Goal: Task Accomplishment & Management: Manage account settings

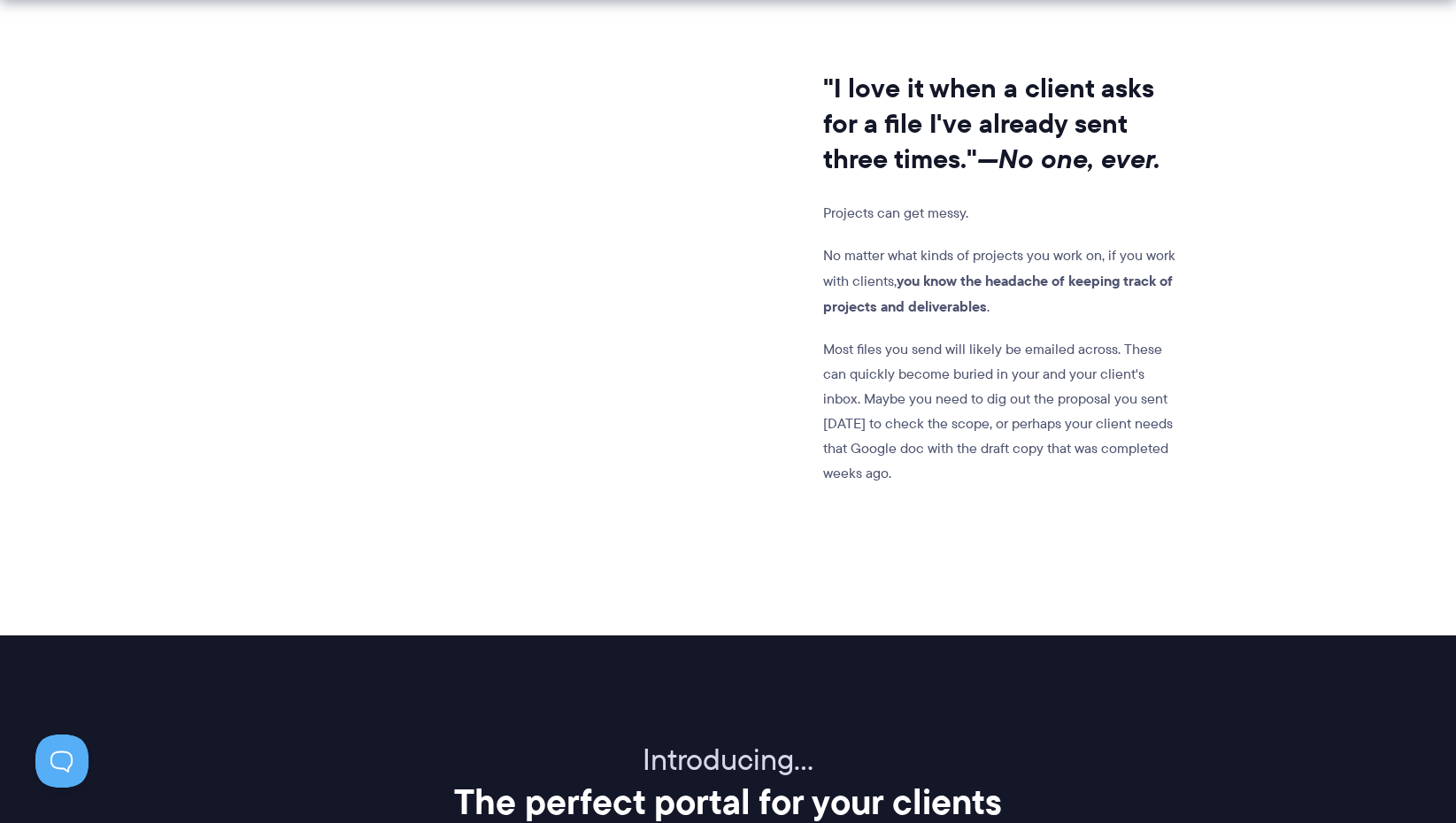
scroll to position [1506, 0]
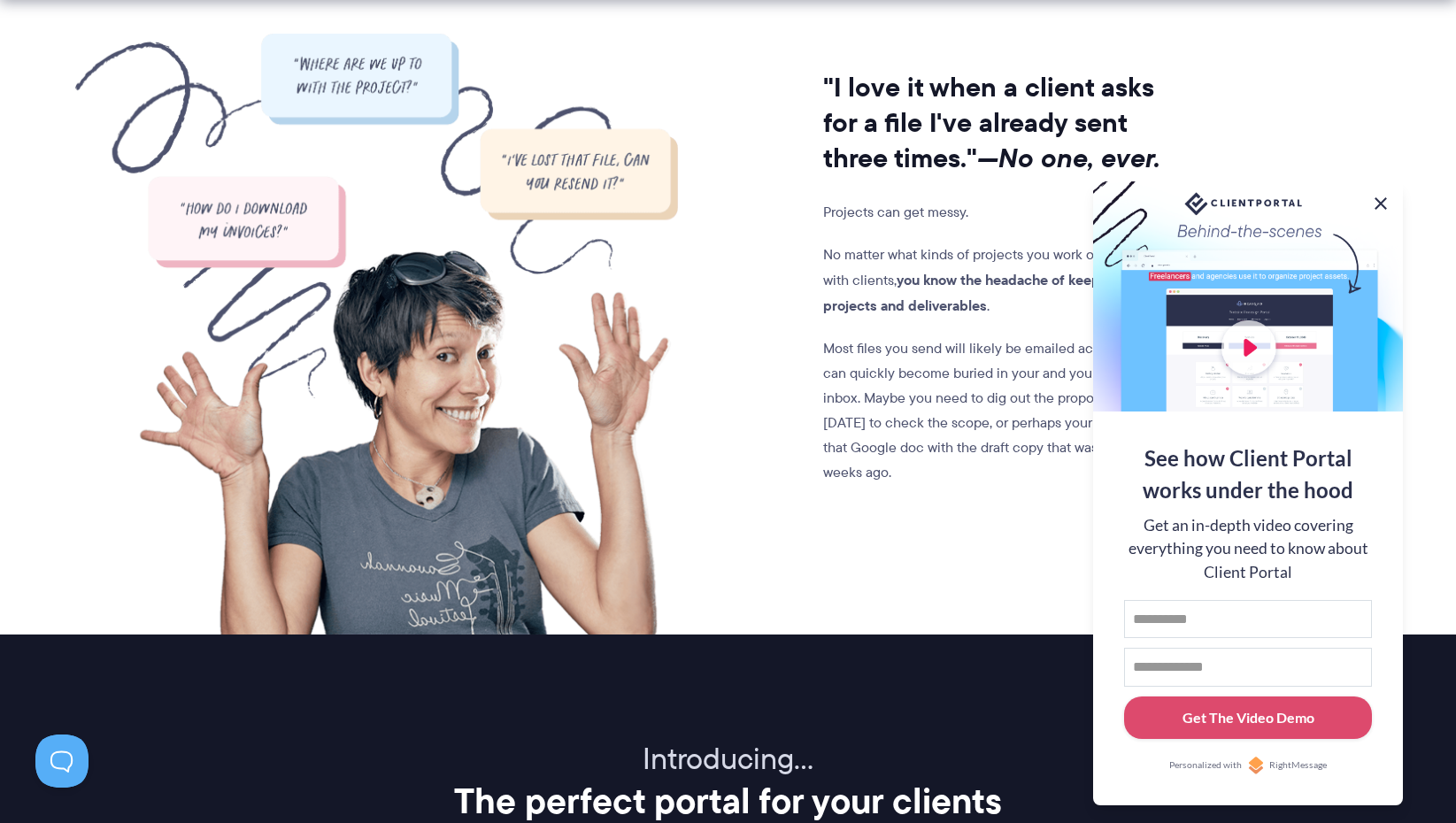
click at [1376, 205] on button at bounding box center [1380, 204] width 22 height 22
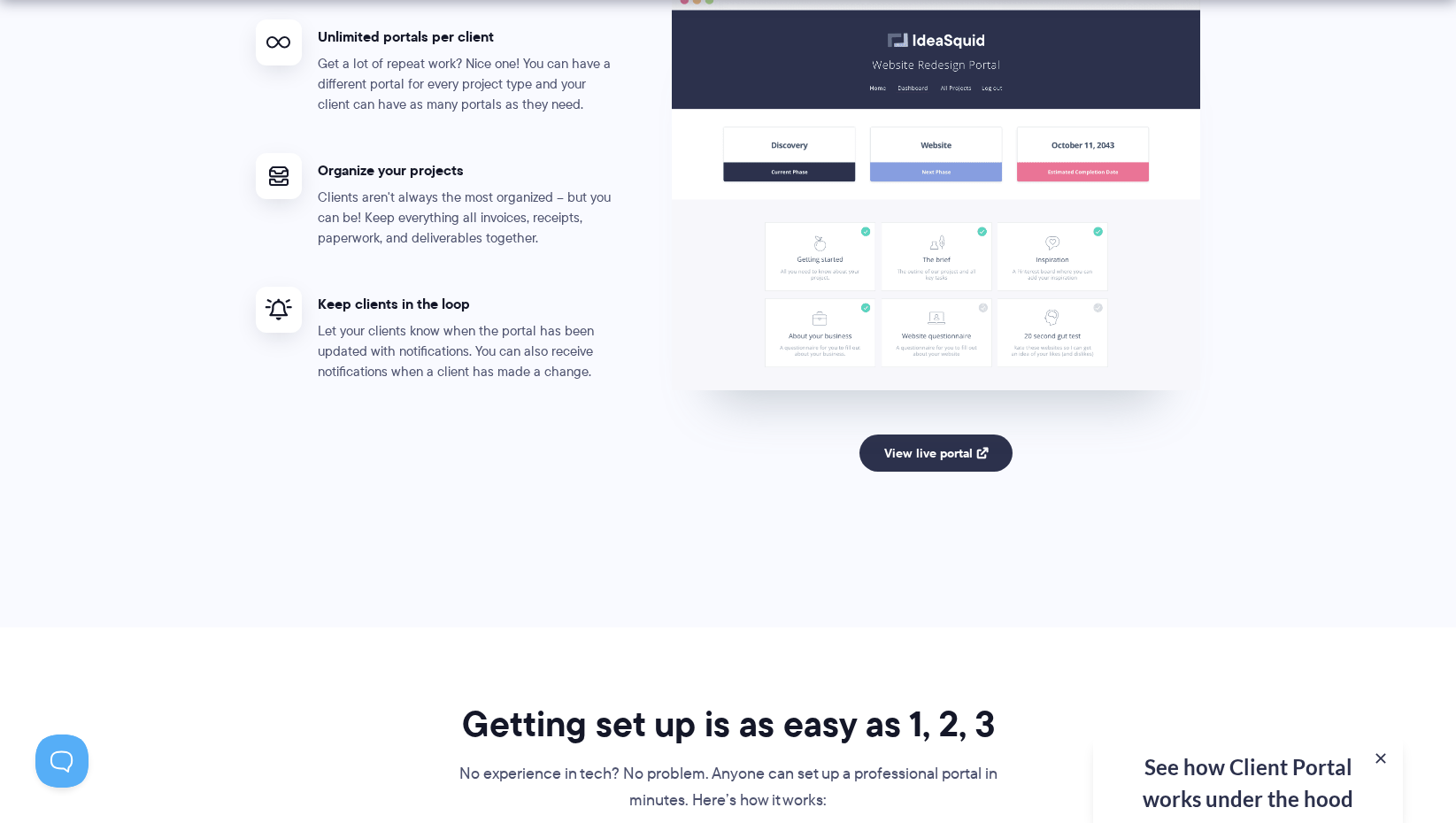
scroll to position [3465, 0]
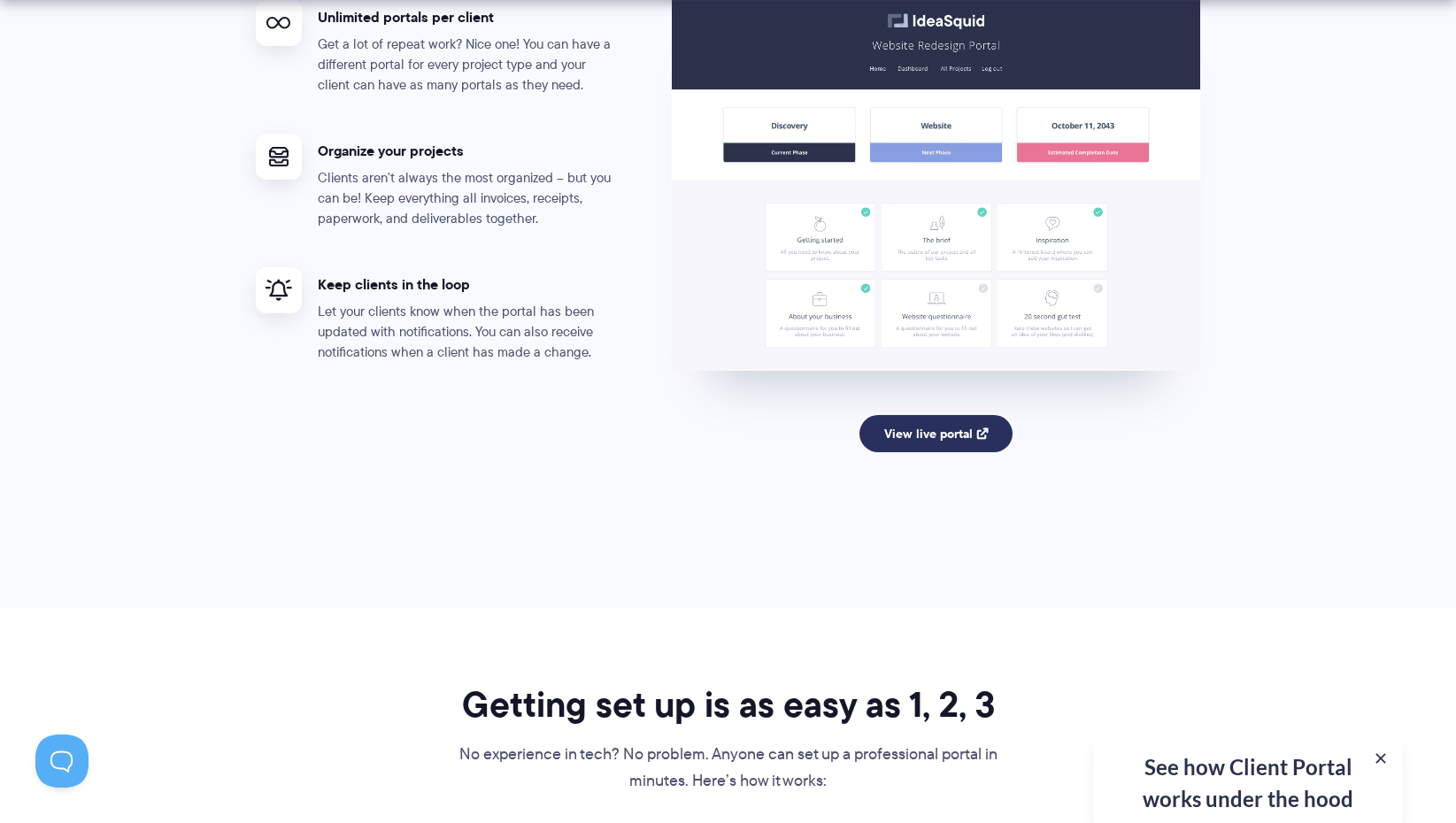
click at [949, 429] on link "View live portal" at bounding box center [936, 433] width 153 height 37
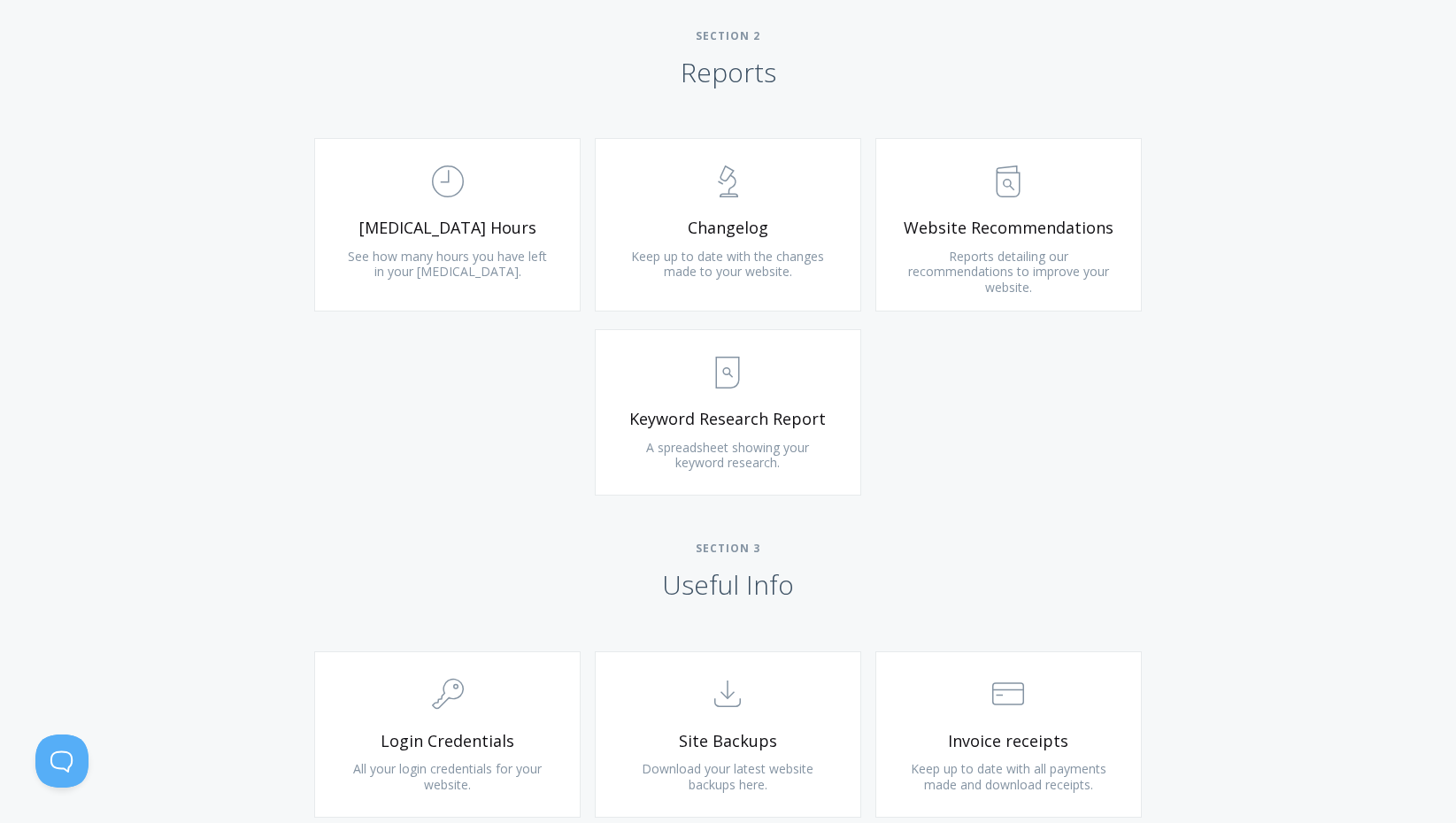
scroll to position [1135, 0]
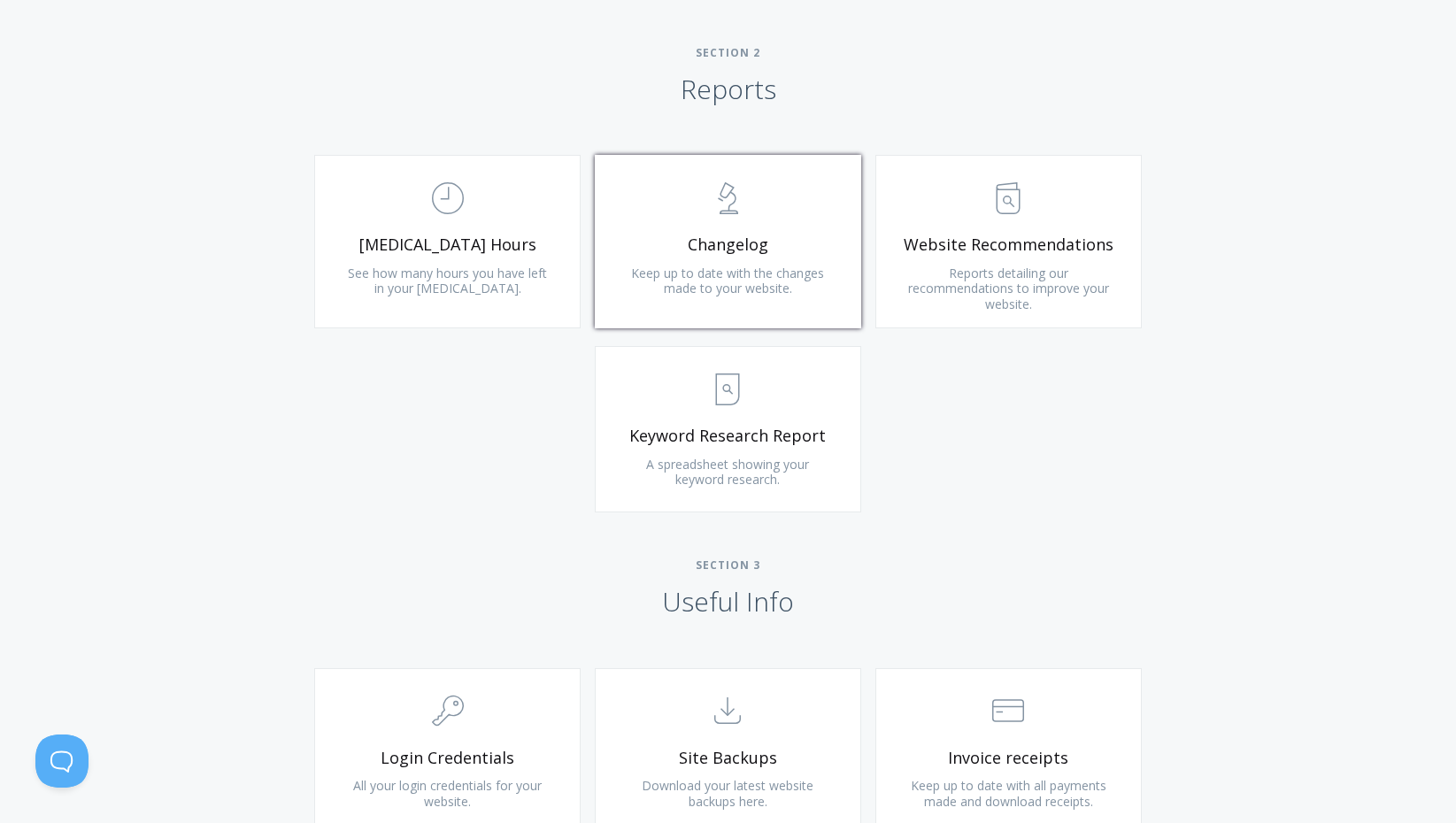
click at [701, 227] on link ".st0{fill:none;stroke:#000000;stroke-width:2;stroke-miterlimit:10;} Untitled-25…" at bounding box center [728, 242] width 266 height 173
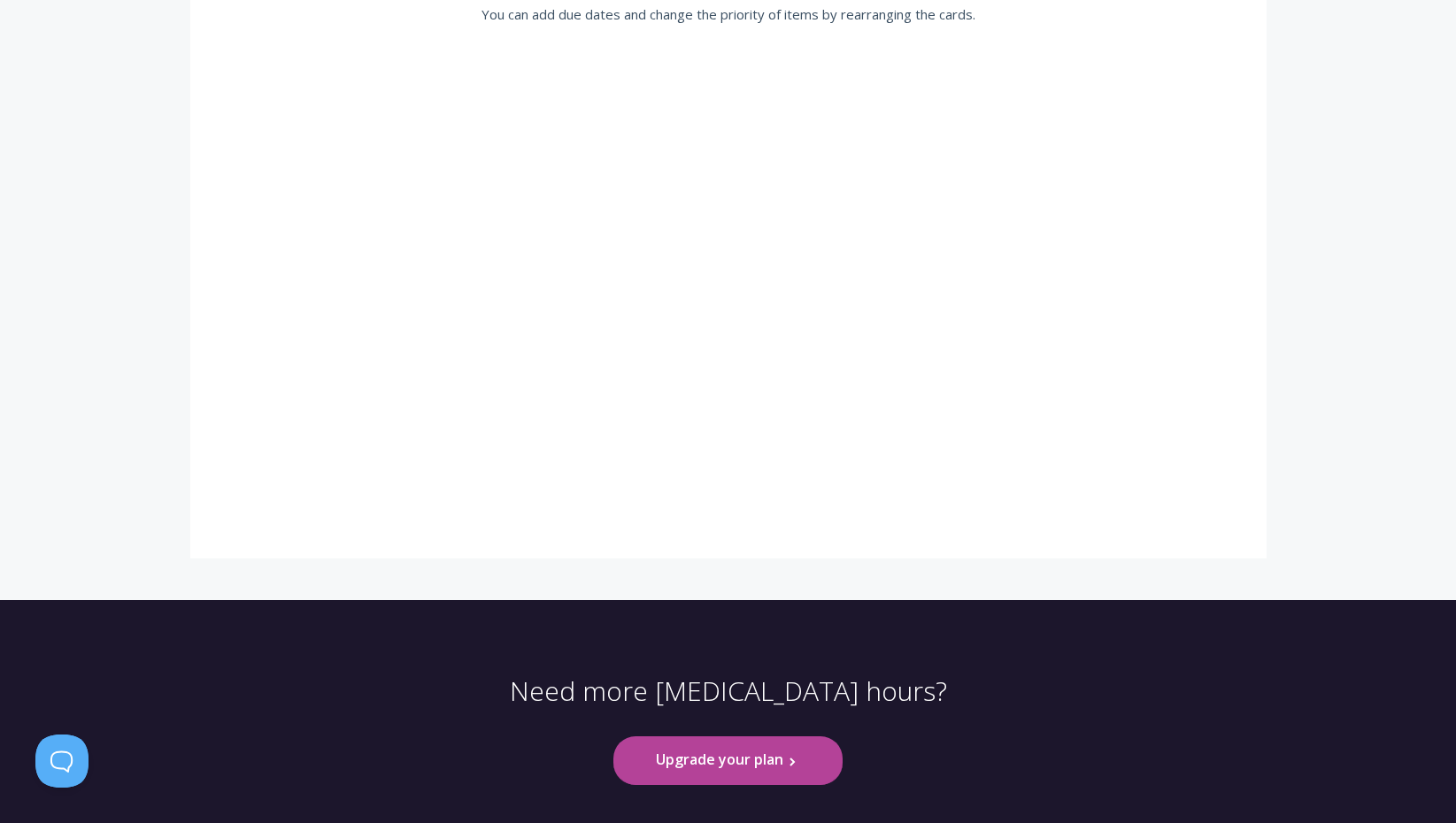
scroll to position [485, 0]
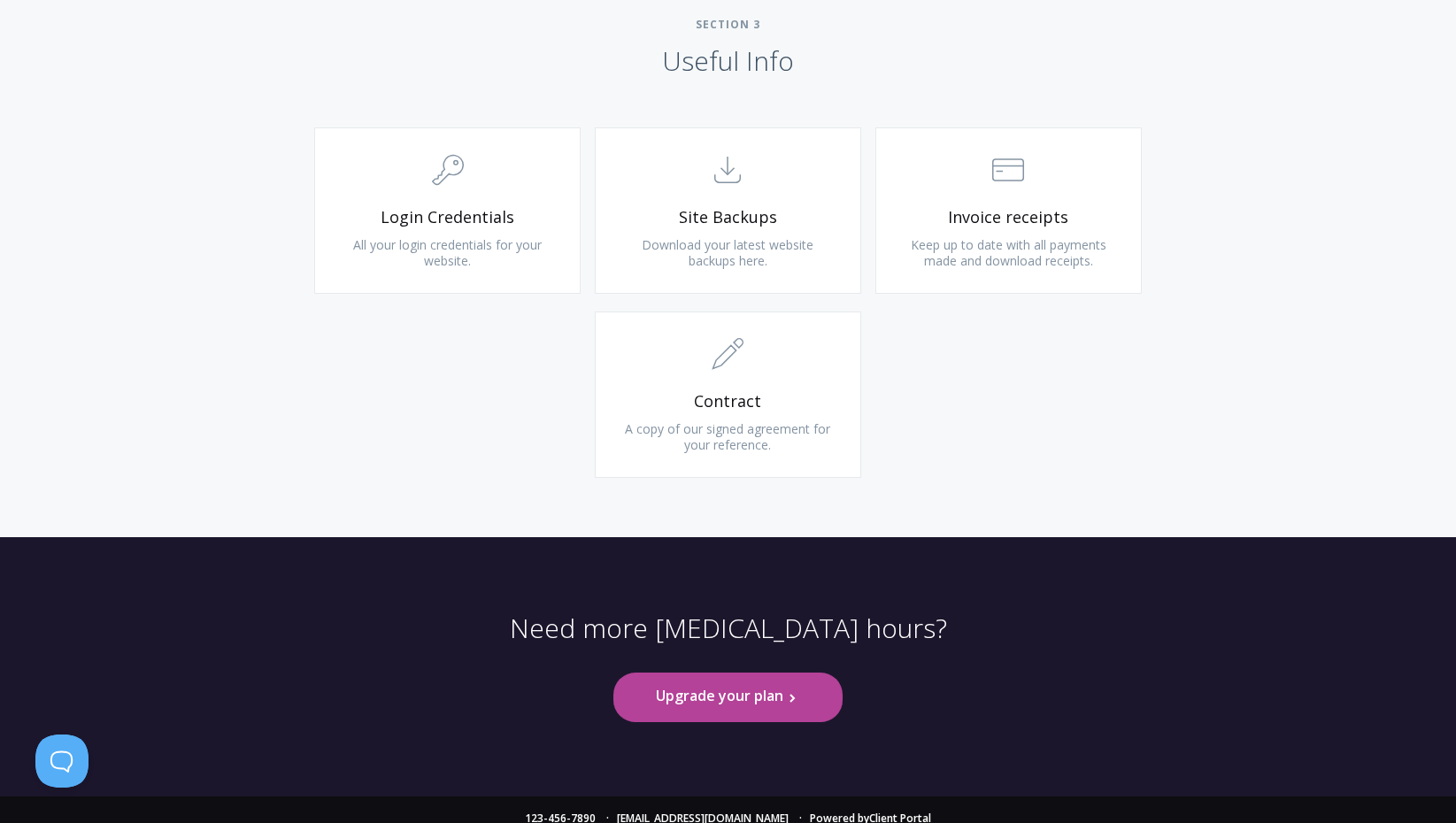
scroll to position [1694, 0]
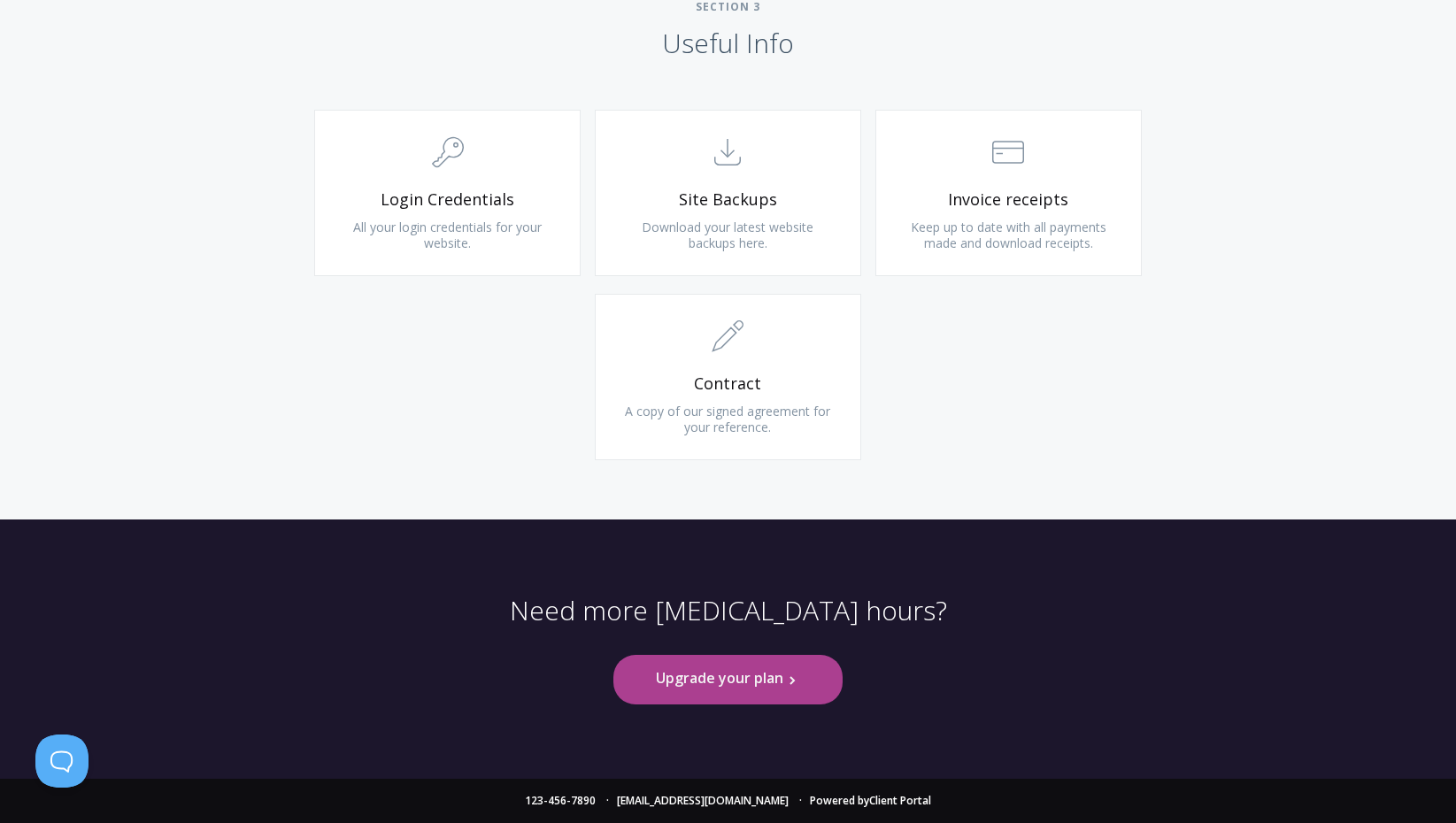
click at [783, 675] on link "Upgrade your plan .st0{fill:none;stroke:#000000;stroke-width:2;stroke-miterlimi…" at bounding box center [727, 679] width 228 height 49
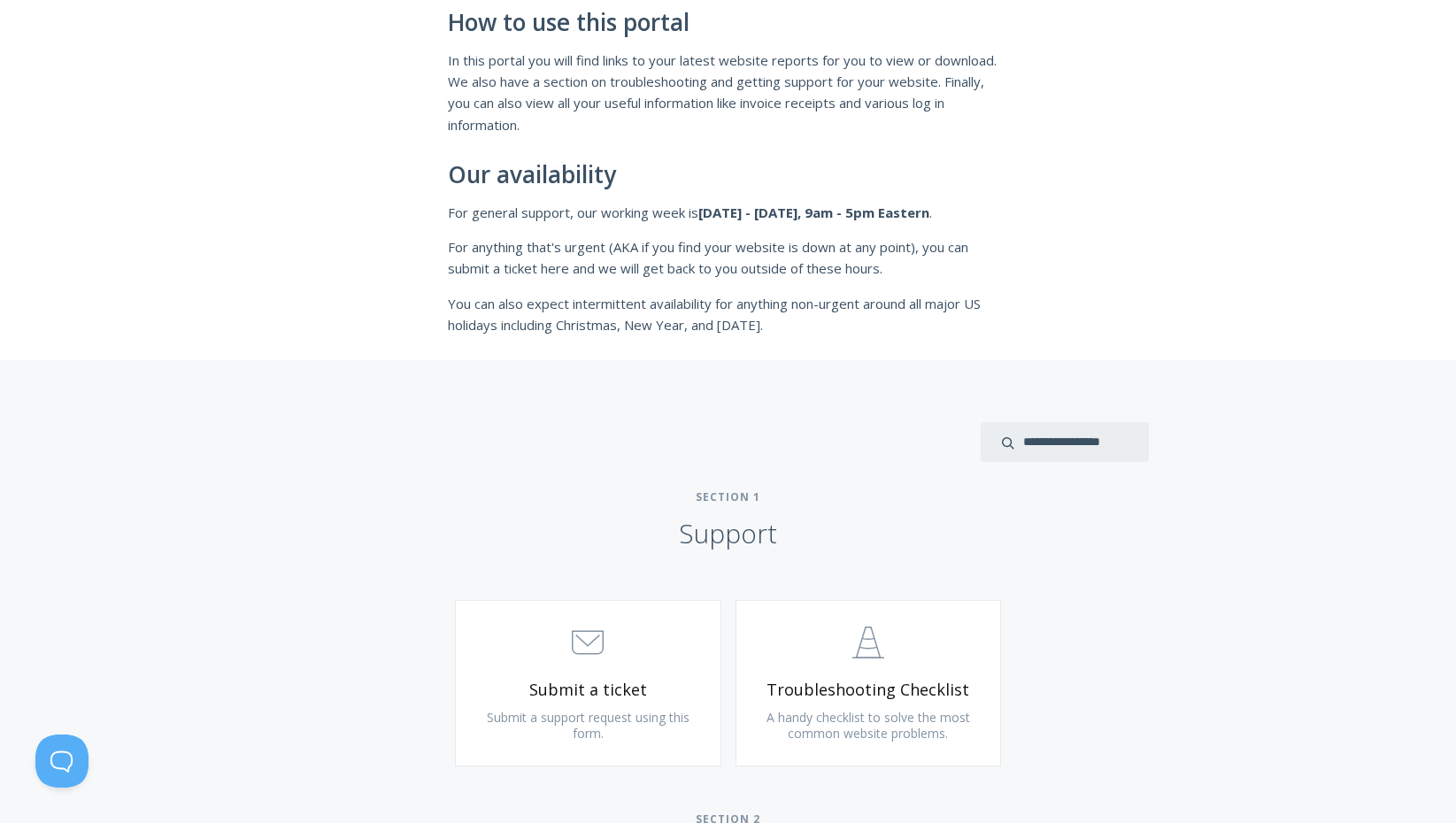
scroll to position [389, 0]
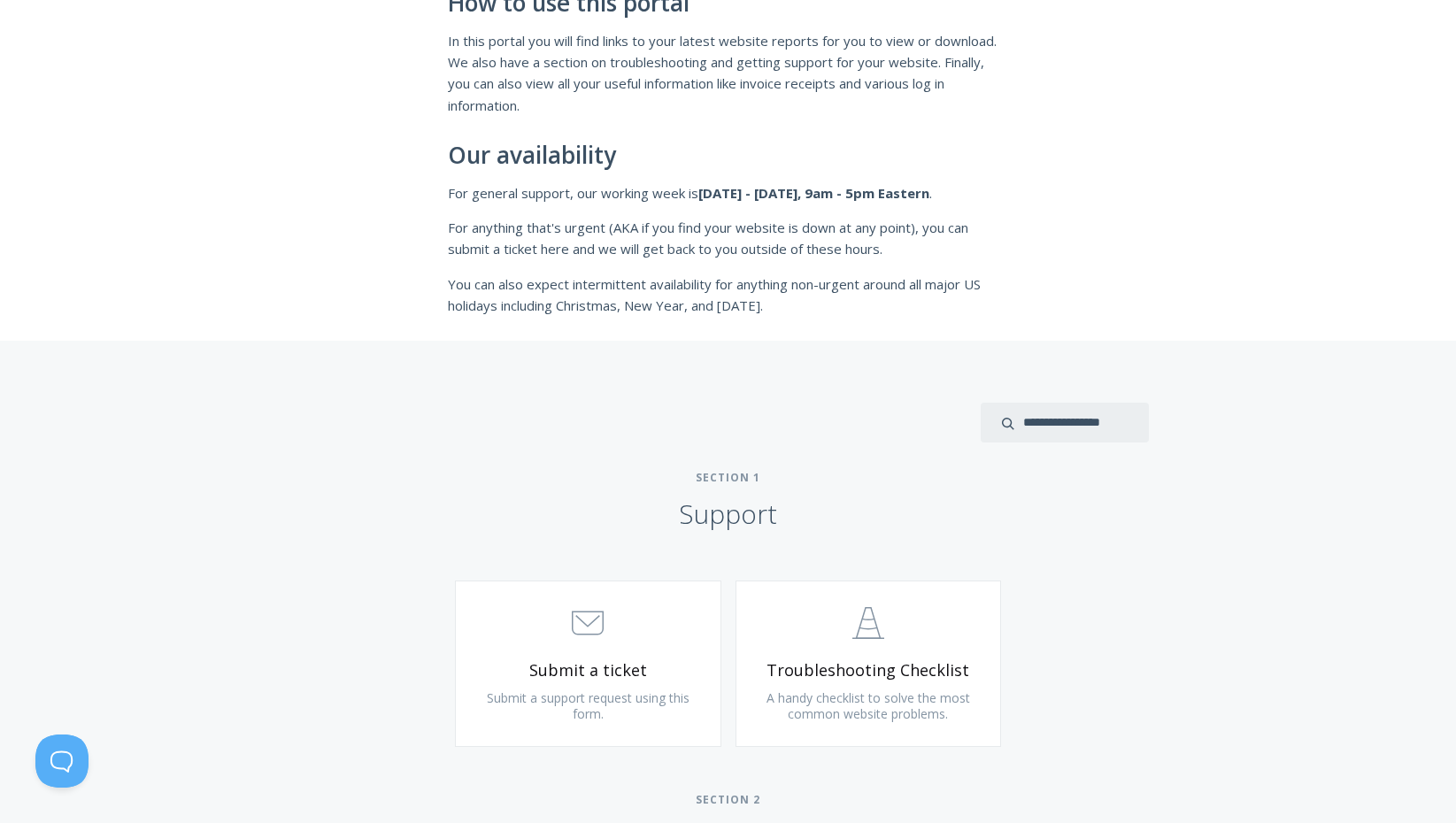
scroll to position [1694, 0]
